Goal: Task Accomplishment & Management: Complete application form

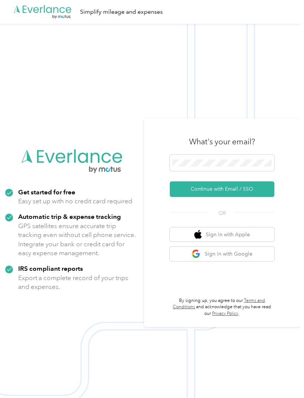
click at [255, 197] on button "Continue with Email / SSO" at bounding box center [222, 189] width 105 height 16
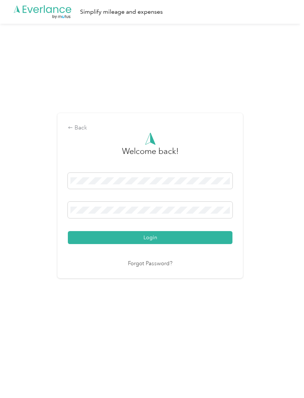
click at [85, 244] on button "Login" at bounding box center [150, 237] width 165 height 13
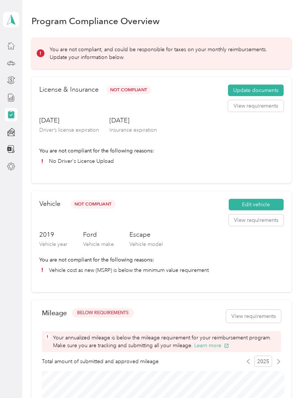
click at [276, 89] on button "Update documents" at bounding box center [256, 91] width 56 height 12
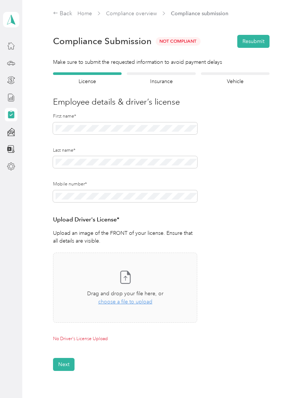
click at [108, 299] on span "choose a file to upload" at bounding box center [125, 302] width 54 height 6
click at [66, 376] on button "Next" at bounding box center [64, 380] width 22 height 13
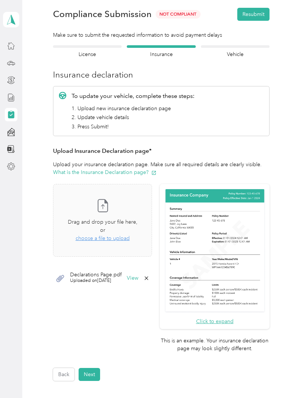
scroll to position [27, 0]
click at [92, 272] on span "Declarations Page.pdf" at bounding box center [96, 274] width 52 height 5
click at [58, 274] on icon at bounding box center [60, 278] width 9 height 9
click at [88, 368] on button "Next" at bounding box center [90, 374] width 22 height 13
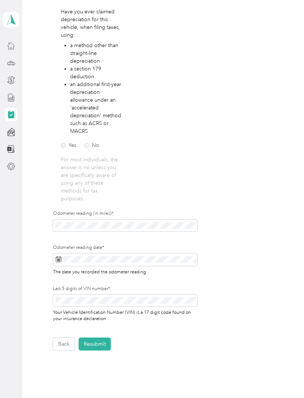
click at [98, 341] on button "Resubmit" at bounding box center [95, 344] width 32 height 13
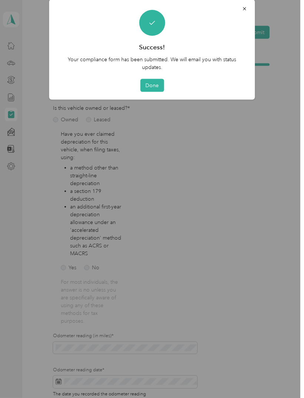
scroll to position [0, 0]
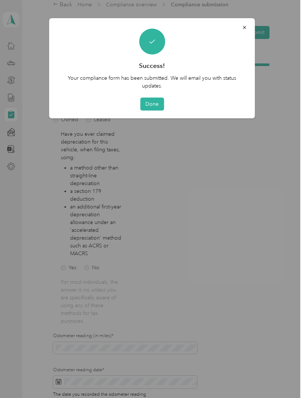
click at [148, 101] on button "Done" at bounding box center [152, 104] width 24 height 13
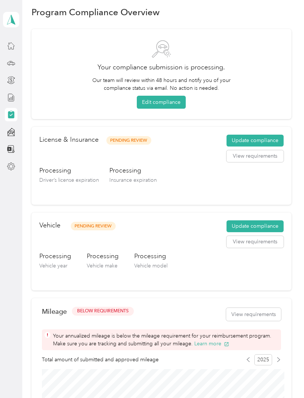
click at [276, 241] on button "View requirements" at bounding box center [255, 242] width 57 height 12
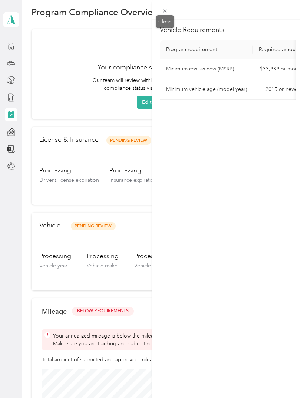
click at [165, 9] on icon at bounding box center [165, 11] width 6 height 6
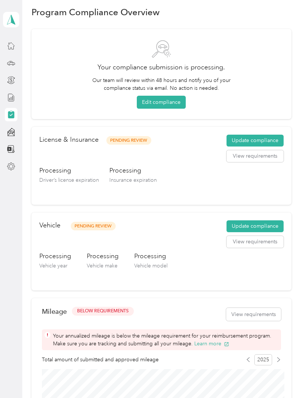
click at [274, 226] on button "Update compliance" at bounding box center [255, 226] width 57 height 12
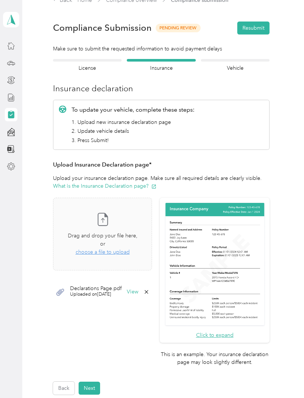
scroll to position [18, 0]
